Goal: Obtain resource: Download file/media

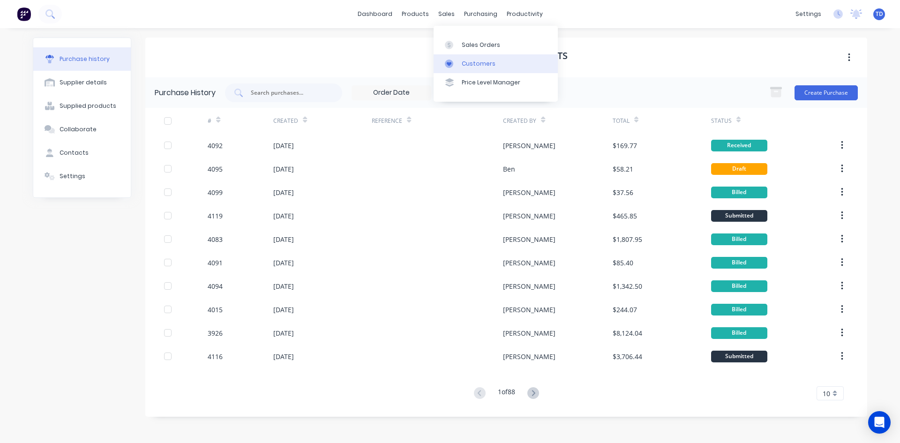
click at [477, 69] on link "Customers" at bounding box center [495, 63] width 124 height 19
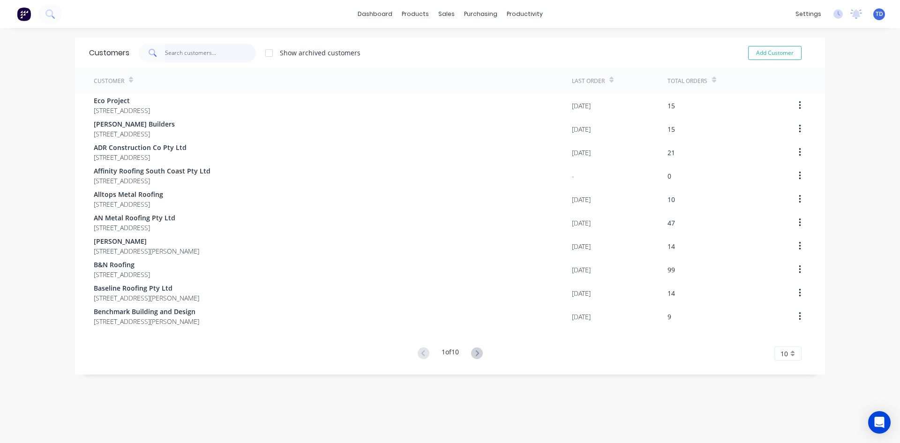
click at [217, 53] on input "text" at bounding box center [210, 53] width 91 height 19
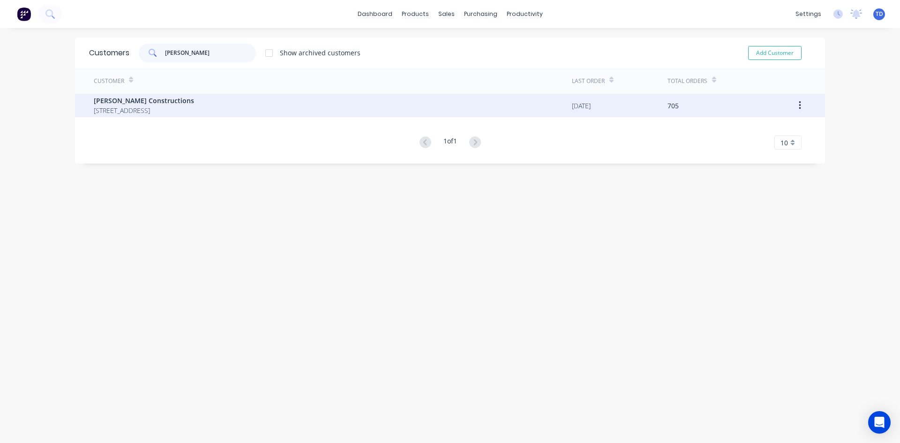
type input "[PERSON_NAME]"
click at [126, 112] on span "[STREET_ADDRESS]" at bounding box center [144, 110] width 100 height 10
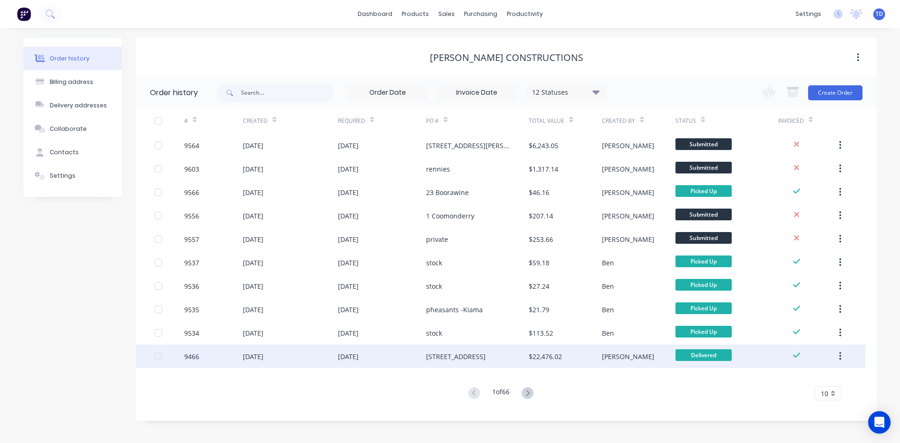
click at [431, 357] on div "[STREET_ADDRESS]" at bounding box center [456, 356] width 60 height 10
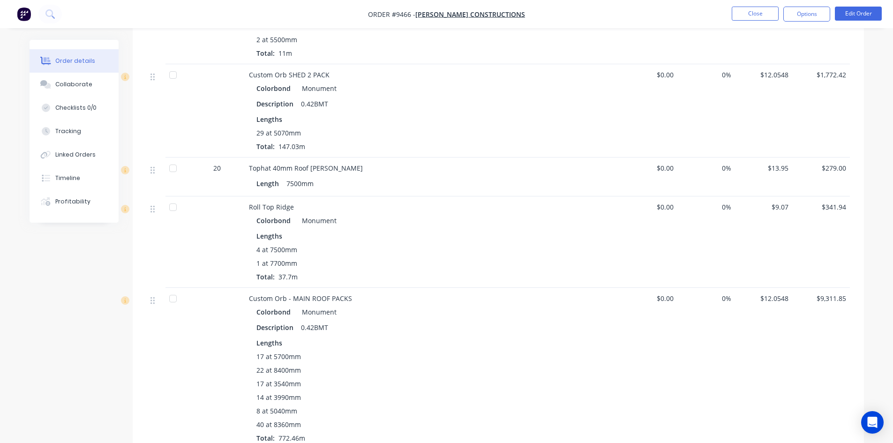
scroll to position [937, 0]
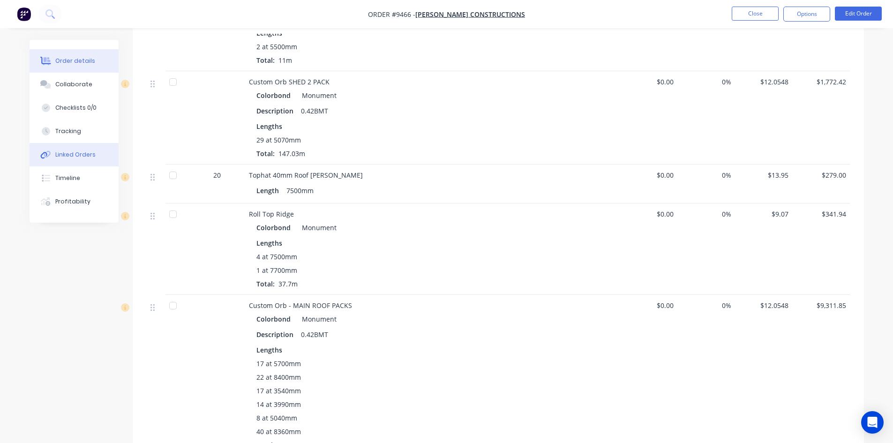
click at [77, 162] on button "Linked Orders" at bounding box center [74, 154] width 89 height 23
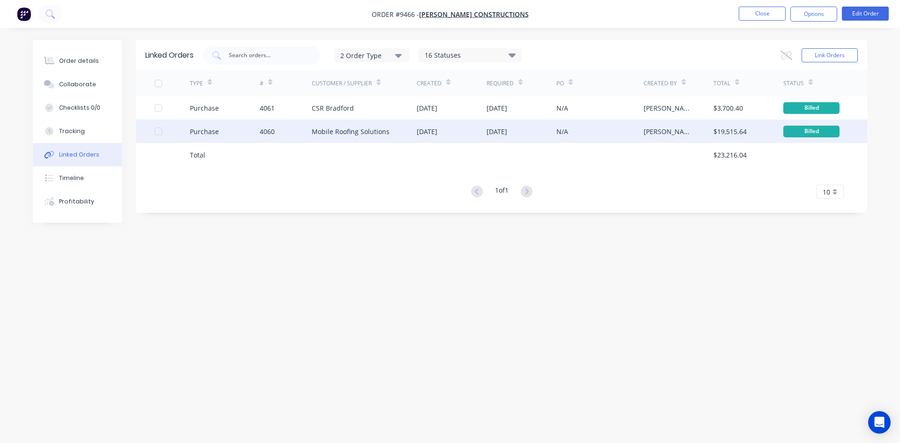
click at [345, 131] on div "Mobile Roofing Solutions" at bounding box center [351, 131] width 78 height 10
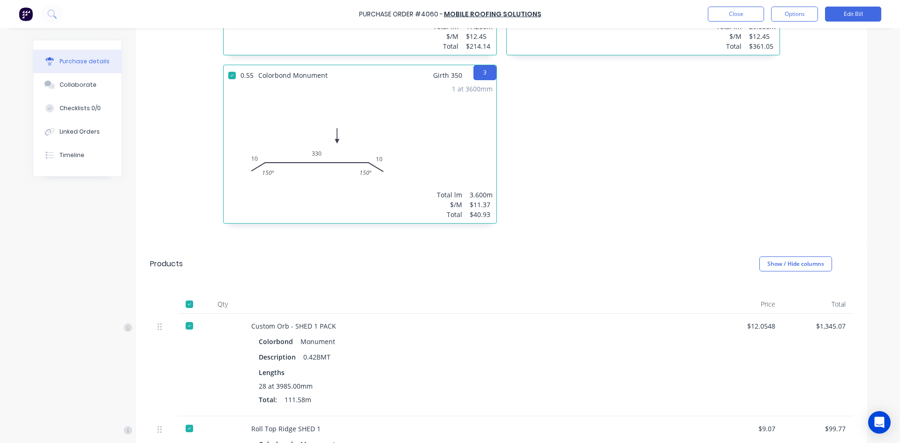
scroll to position [332, 0]
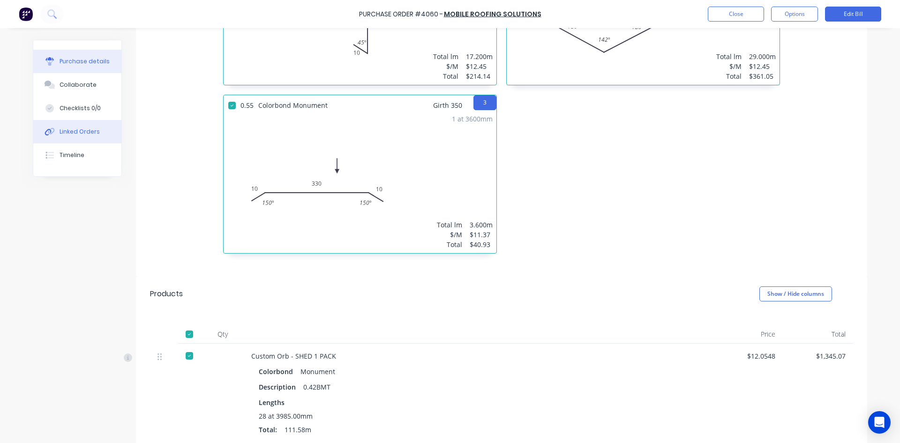
click at [74, 132] on div "Linked Orders" at bounding box center [80, 131] width 40 height 8
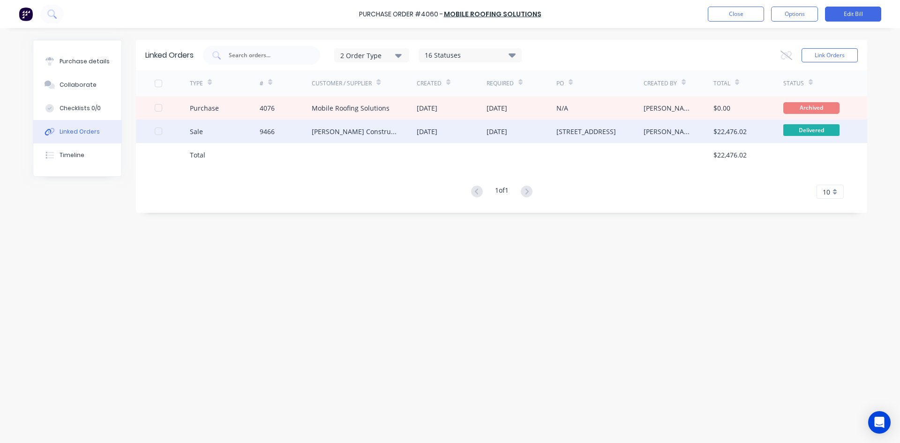
click at [327, 137] on div "[PERSON_NAME] Constructions" at bounding box center [364, 130] width 105 height 23
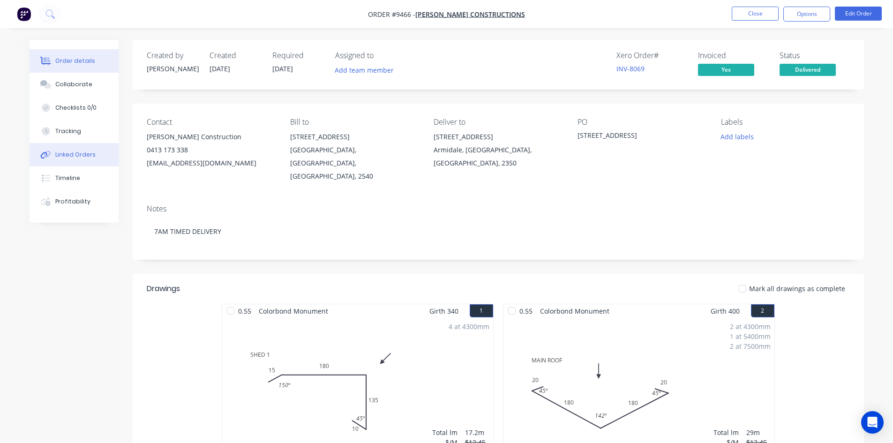
click at [82, 160] on button "Linked Orders" at bounding box center [74, 154] width 89 height 23
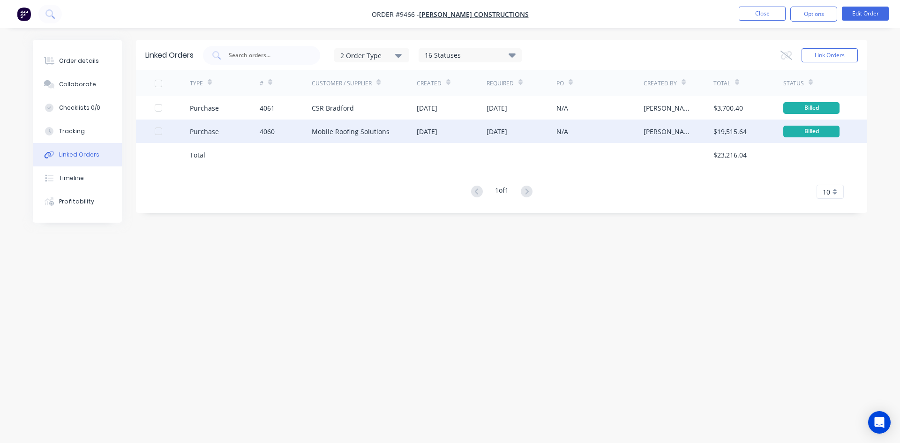
click at [248, 137] on div "Purchase" at bounding box center [225, 130] width 70 height 23
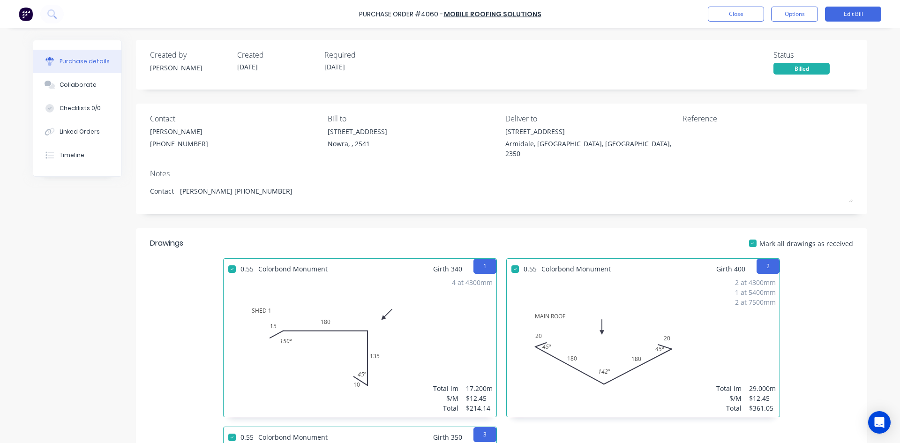
type textarea "x"
click at [69, 85] on div "Collaborate" at bounding box center [78, 85] width 37 height 8
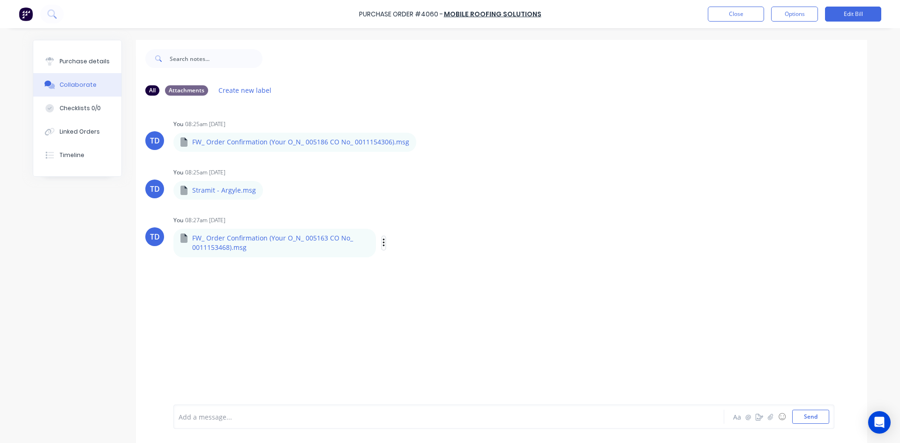
click at [382, 245] on icon "button" at bounding box center [383, 242] width 2 height 8
click at [402, 268] on button "Download" at bounding box center [445, 267] width 105 height 21
click at [382, 245] on icon "button" at bounding box center [383, 243] width 3 height 11
click at [414, 266] on button "Download" at bounding box center [445, 267] width 105 height 21
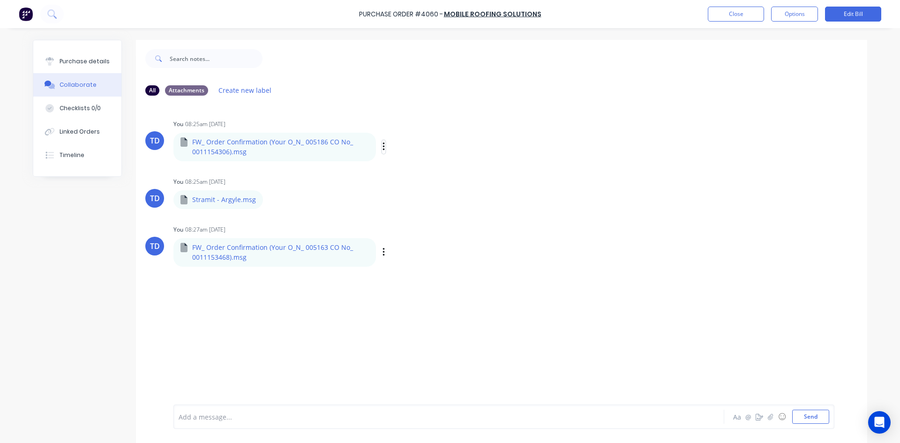
click at [382, 145] on icon "button" at bounding box center [383, 146] width 3 height 11
click at [412, 169] on button "Download" at bounding box center [445, 171] width 105 height 21
